Goal: Information Seeking & Learning: Check status

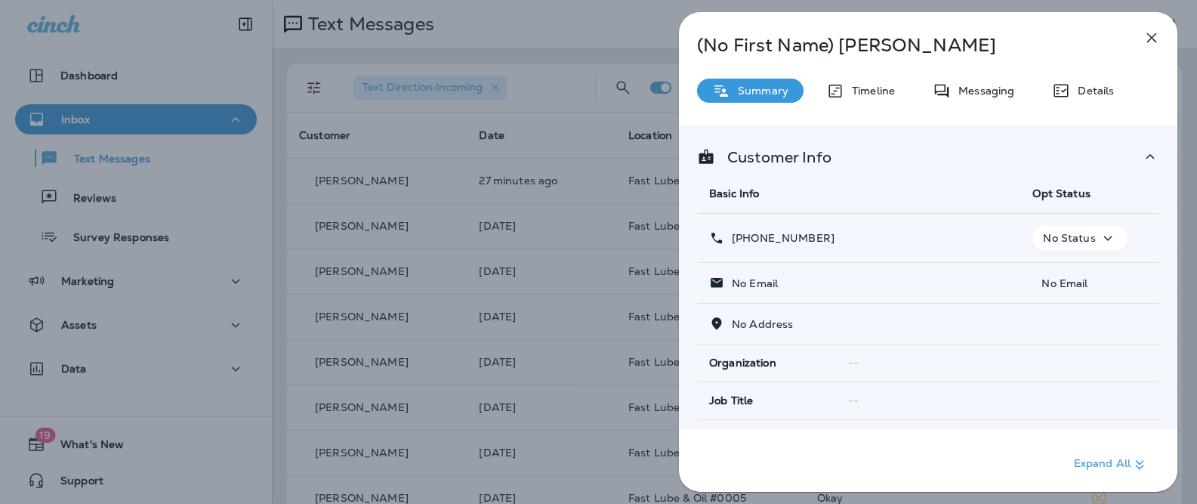
click at [493, 57] on div "(No First Name) Madilyn Summary Timeline Messaging Details Customer Info Basic …" at bounding box center [598, 252] width 1197 height 504
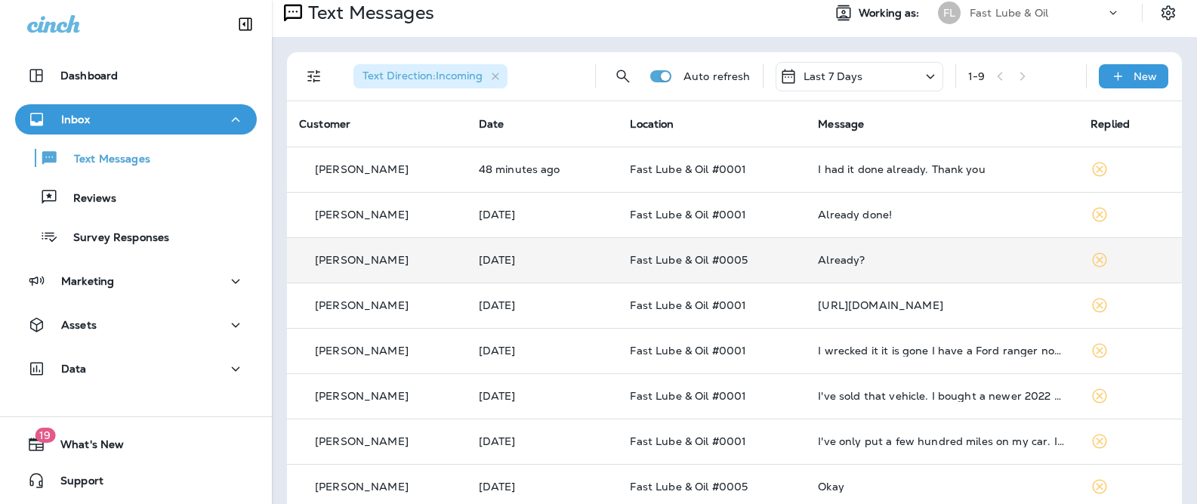
scroll to position [14, 0]
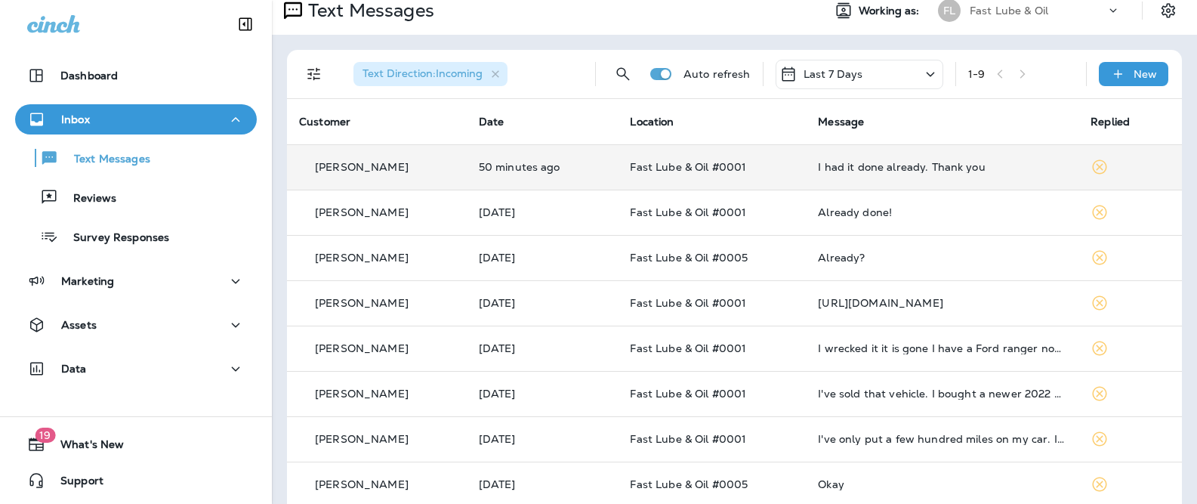
click at [667, 181] on td "Fast Lube & Oil #0001" at bounding box center [712, 166] width 188 height 45
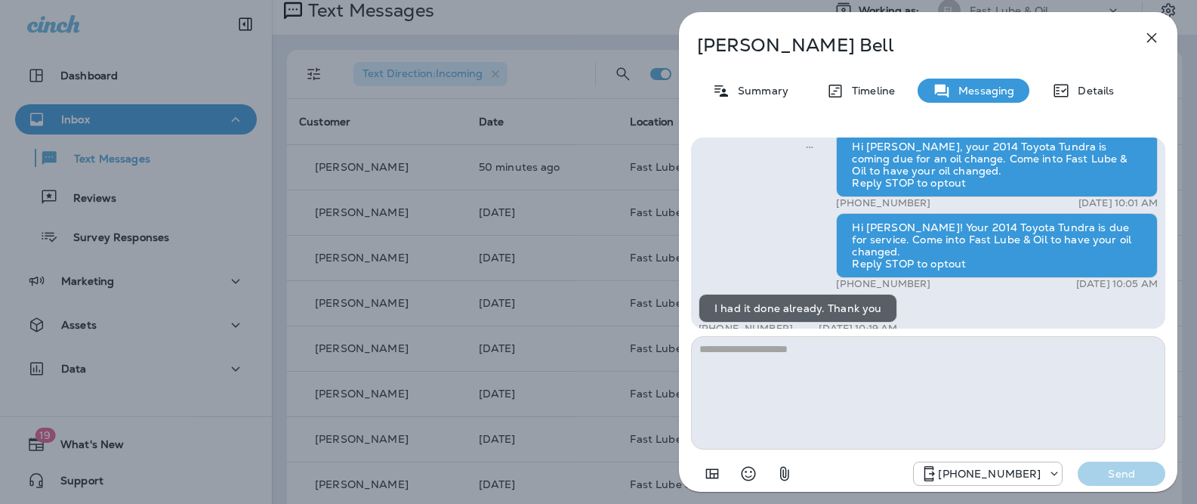
scroll to position [-18, 0]
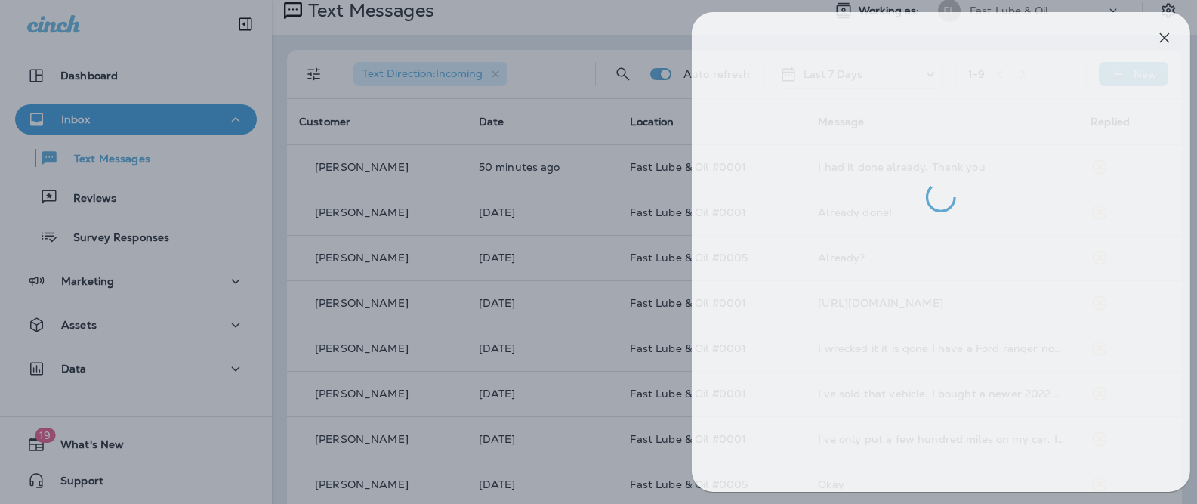
click at [587, 216] on div at bounding box center [611, 252] width 1197 height 504
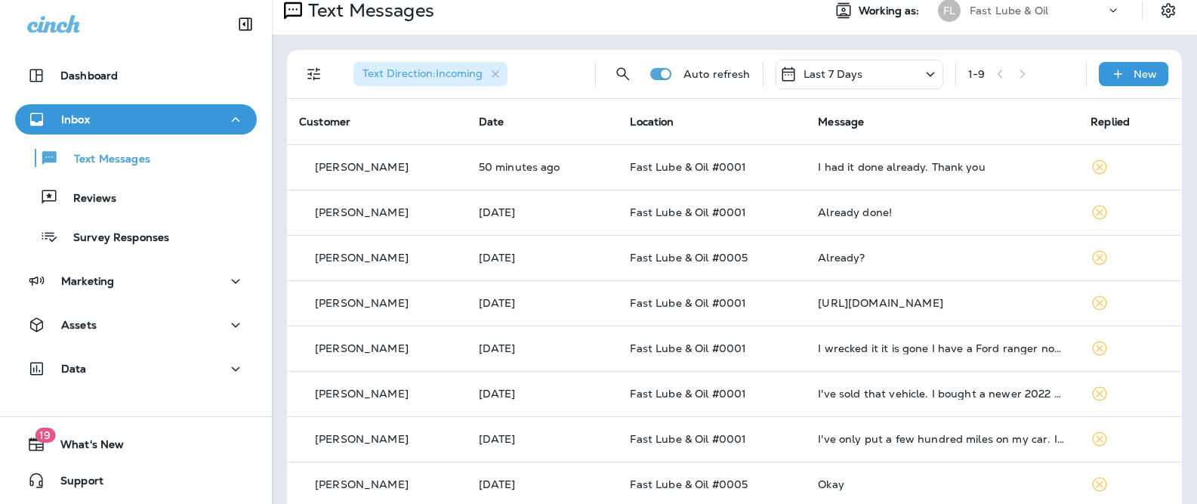
click at [732, 204] on div at bounding box center [598, 252] width 1197 height 504
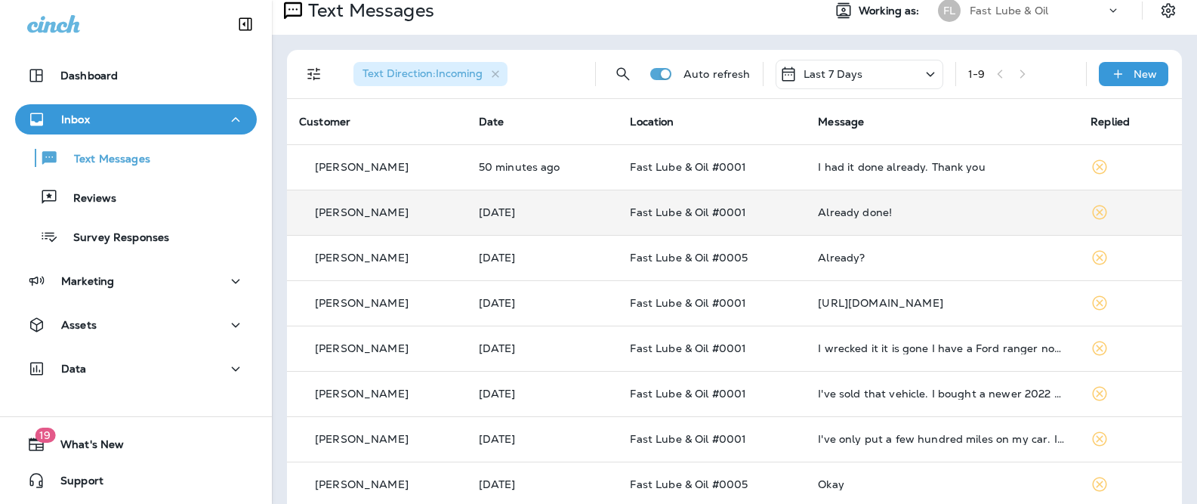
click at [678, 212] on span "Fast Lube & Oil #0001" at bounding box center [688, 212] width 116 height 14
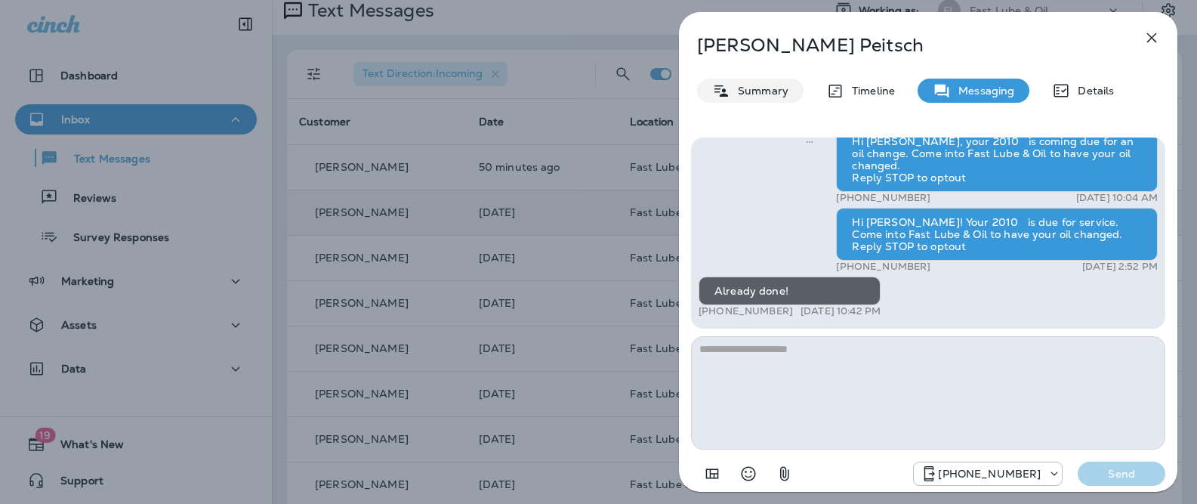
click at [761, 94] on p "Summary" at bounding box center [759, 91] width 58 height 12
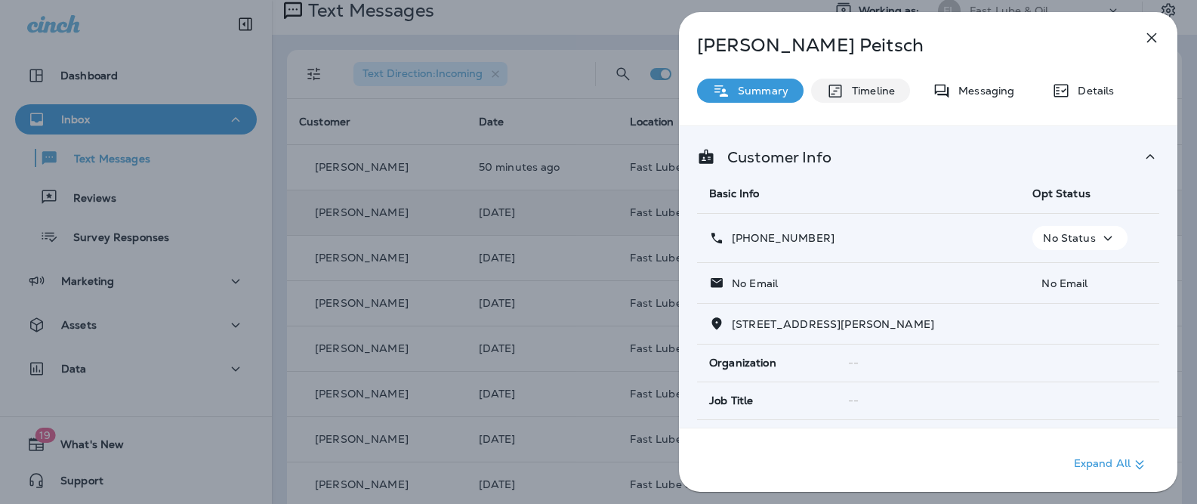
click at [854, 92] on p "Timeline" at bounding box center [869, 91] width 51 height 12
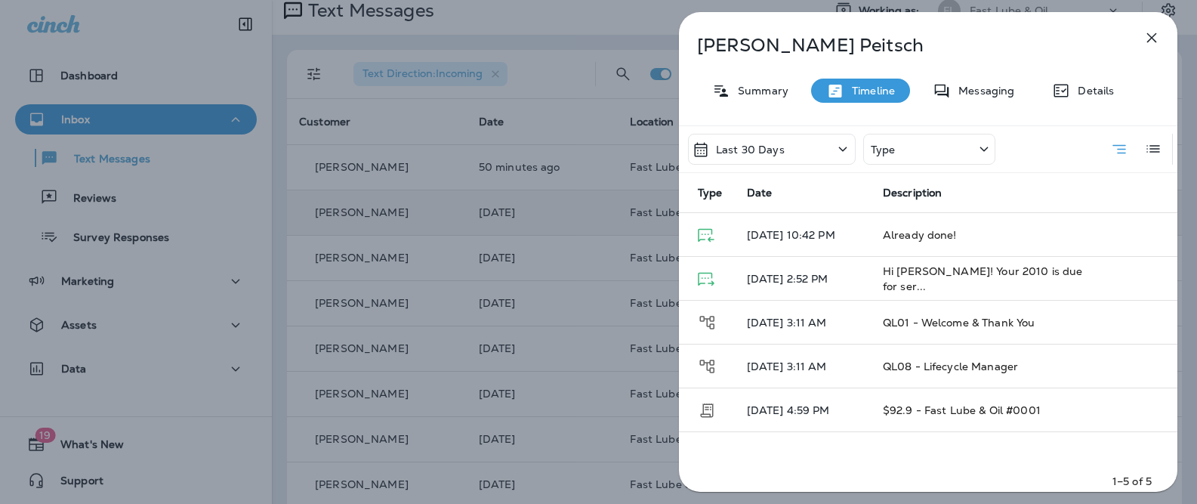
click at [796, 139] on div "Last 30 Days" at bounding box center [772, 149] width 168 height 31
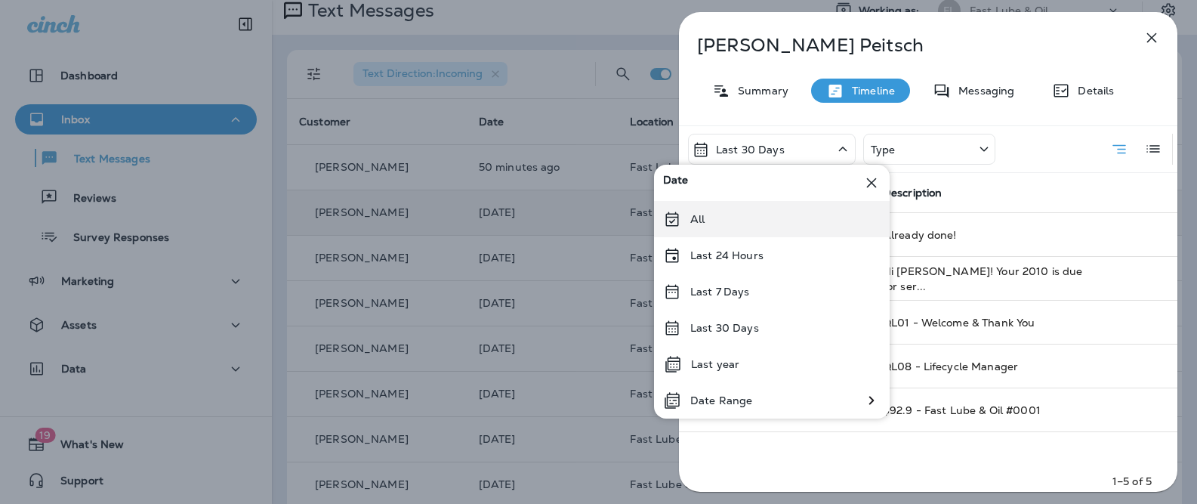
click at [764, 212] on div "All" at bounding box center [772, 219] width 236 height 36
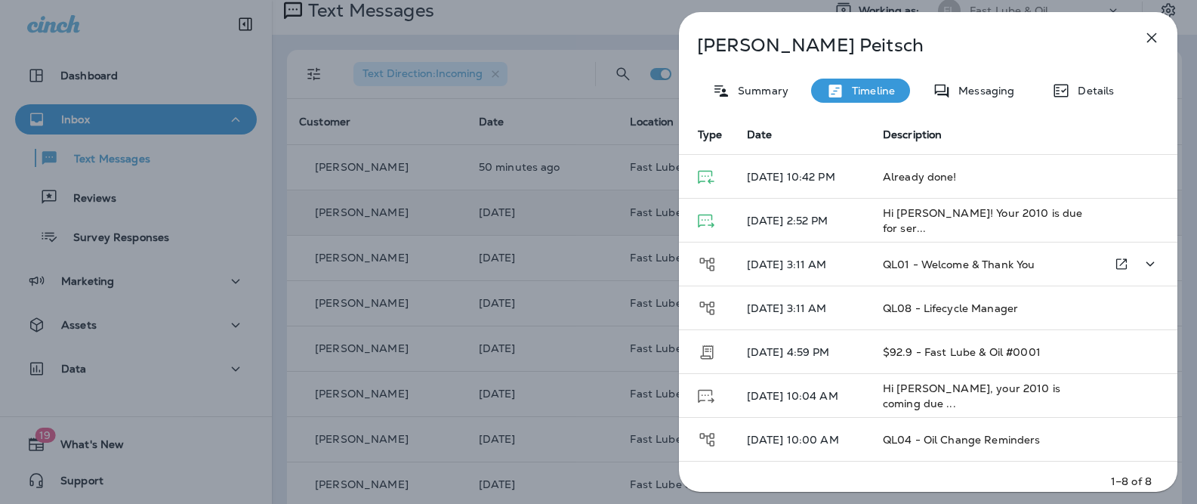
scroll to position [76, 0]
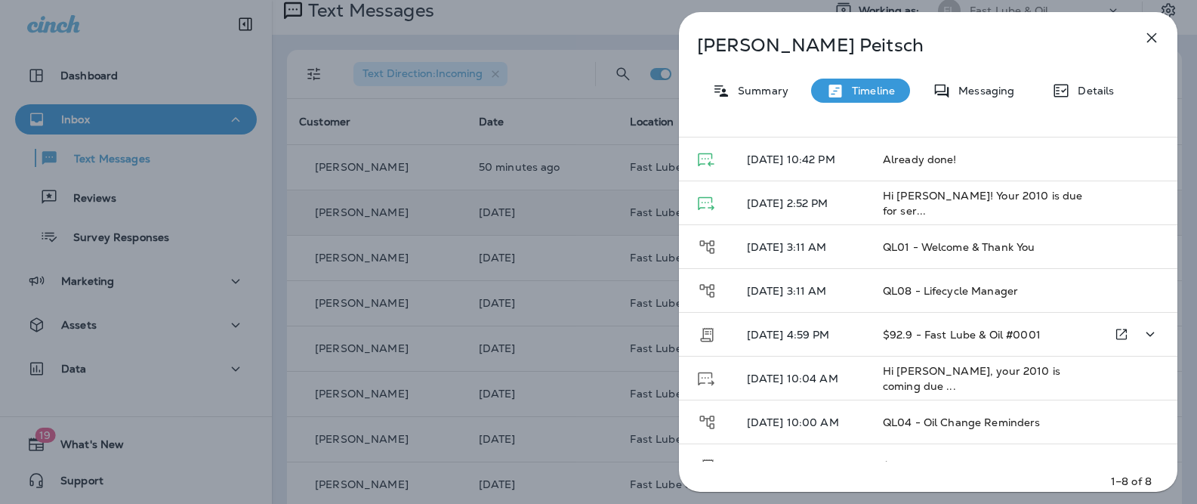
click at [840, 329] on p "08/1/25 4:59 PM" at bounding box center [803, 334] width 112 height 12
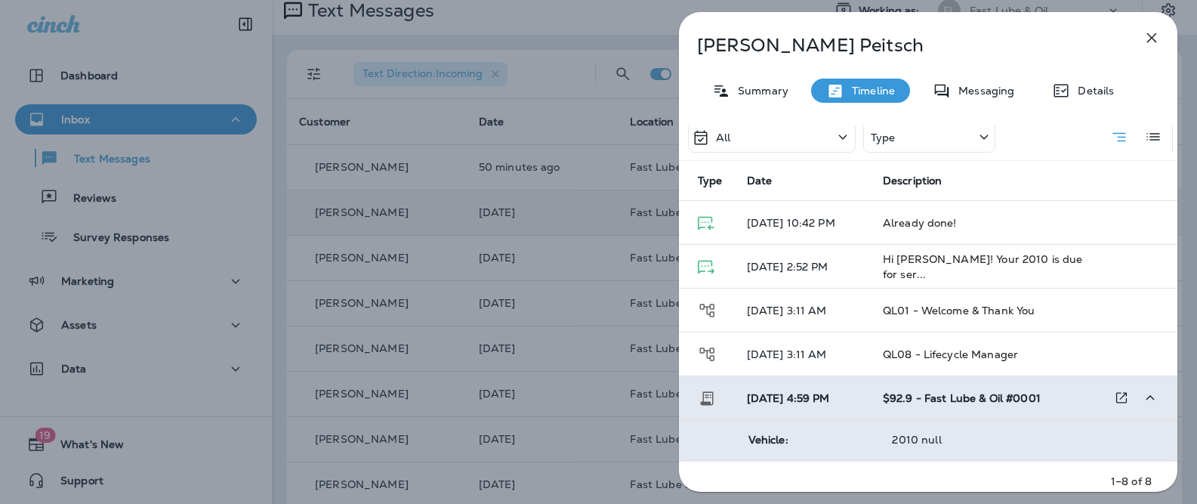
scroll to position [15, 0]
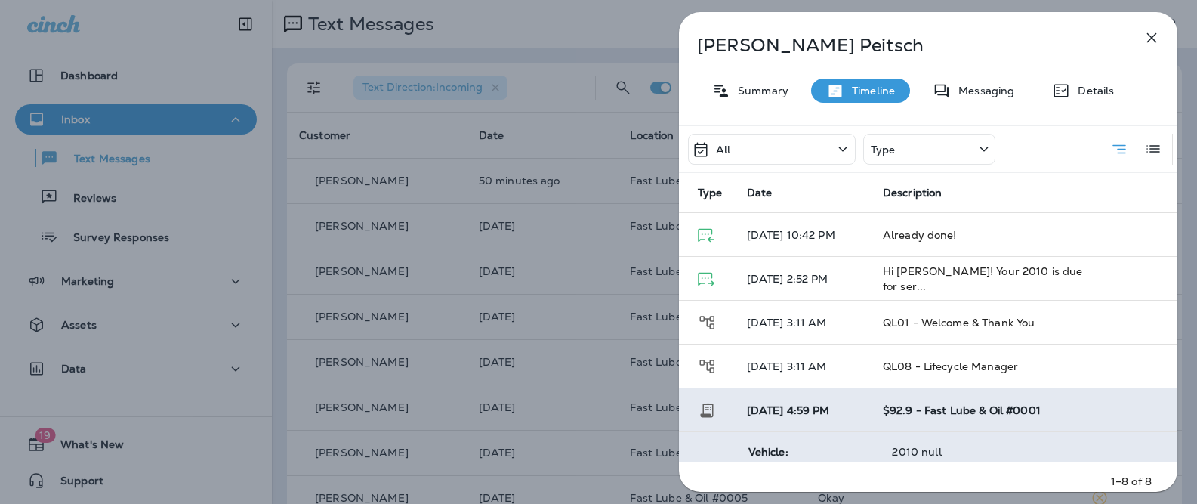
scroll to position [15, 0]
